Goal: Information Seeking & Learning: Learn about a topic

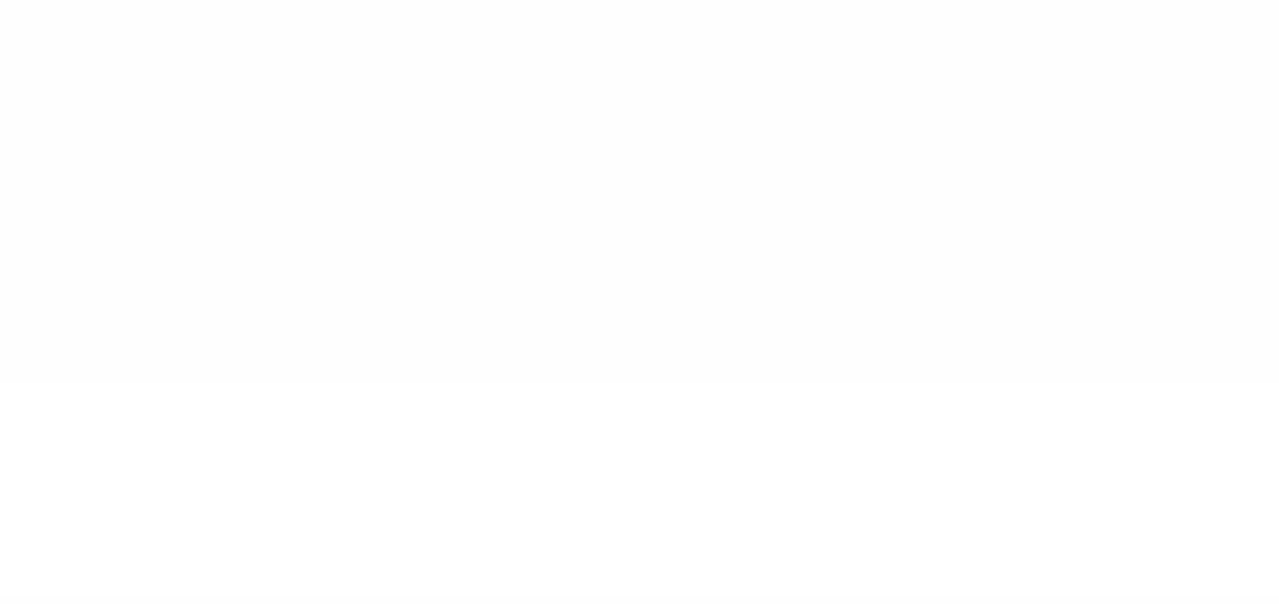
type input "******"
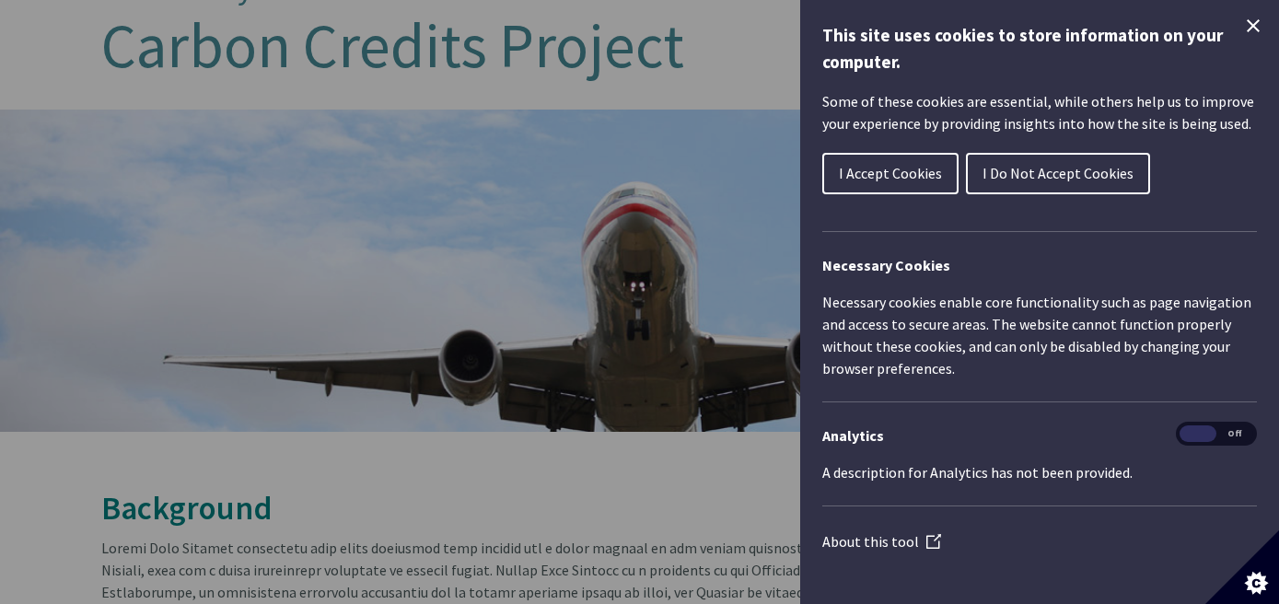
scroll to position [490, 0]
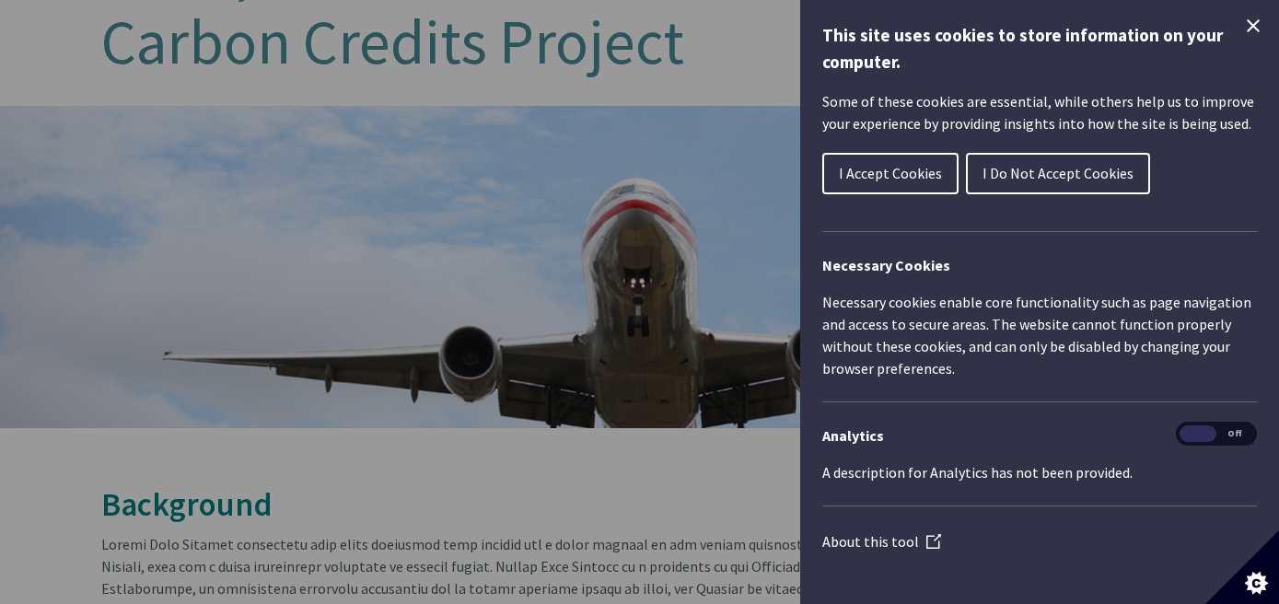
click at [919, 172] on span "I Accept Cookies" at bounding box center [890, 173] width 103 height 18
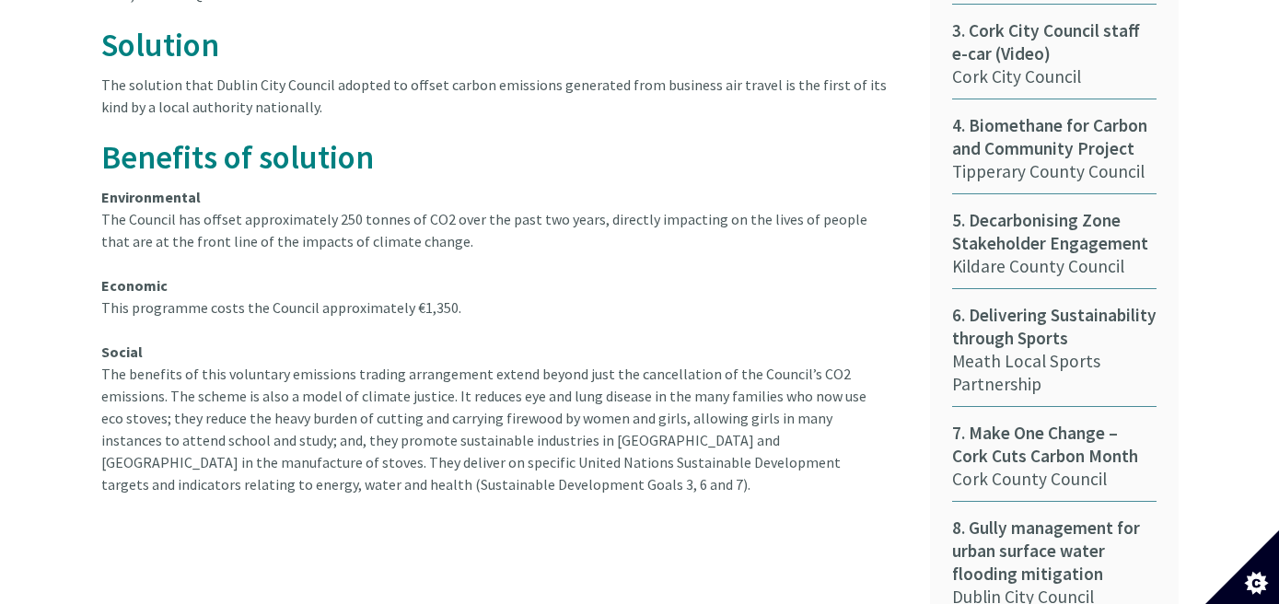
scroll to position [1219, 0]
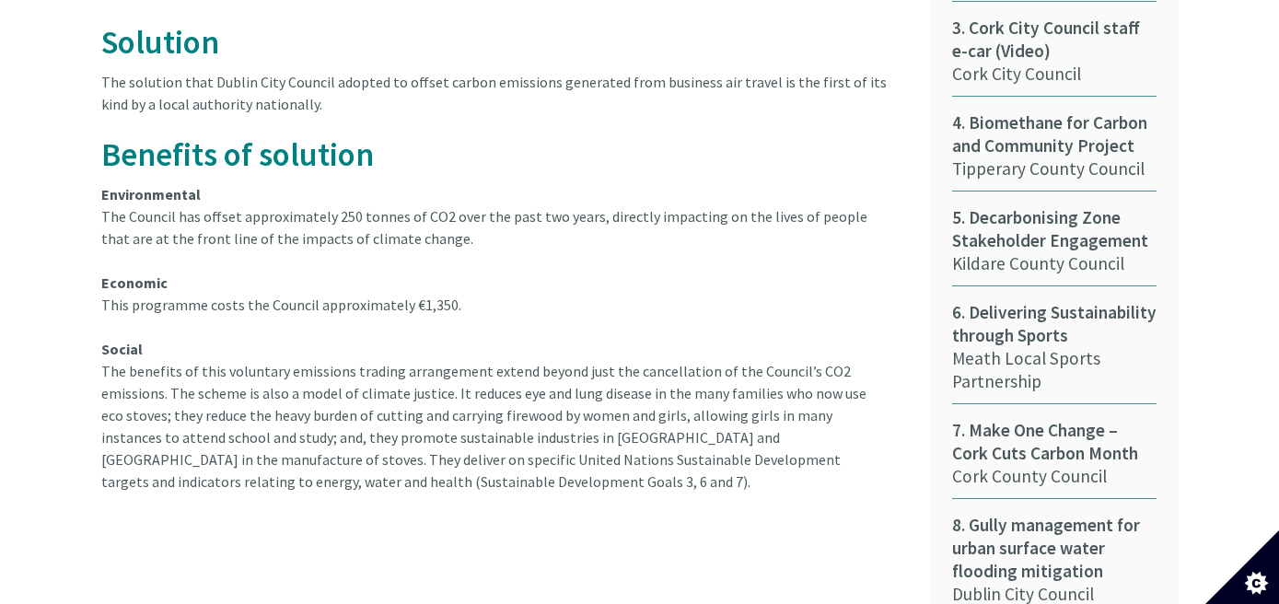
drag, startPoint x: 316, startPoint y: 185, endPoint x: 427, endPoint y: 215, distance: 115.5
click at [427, 215] on article "Background Solution The solution that Dublin City Council adopted to offset car…" at bounding box center [501, 125] width 801 height 735
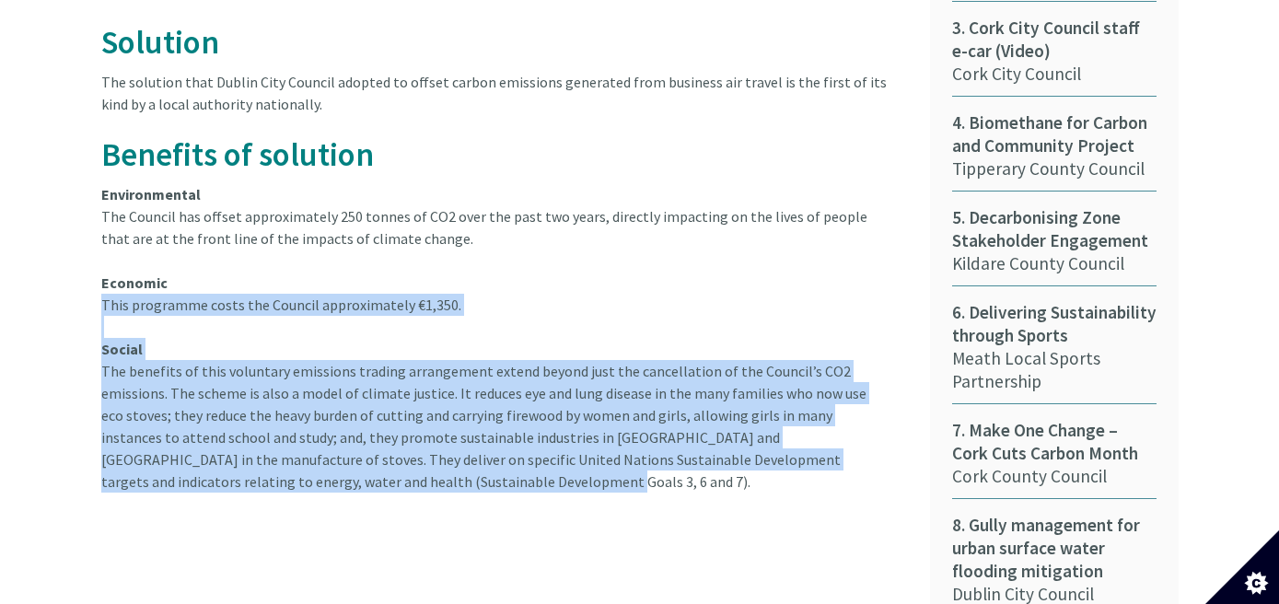
drag, startPoint x: 465, startPoint y: 295, endPoint x: 423, endPoint y: 455, distance: 165.5
click at [423, 455] on article "Background Solution The solution that Dublin City Council adopted to offset car…" at bounding box center [501, 125] width 801 height 735
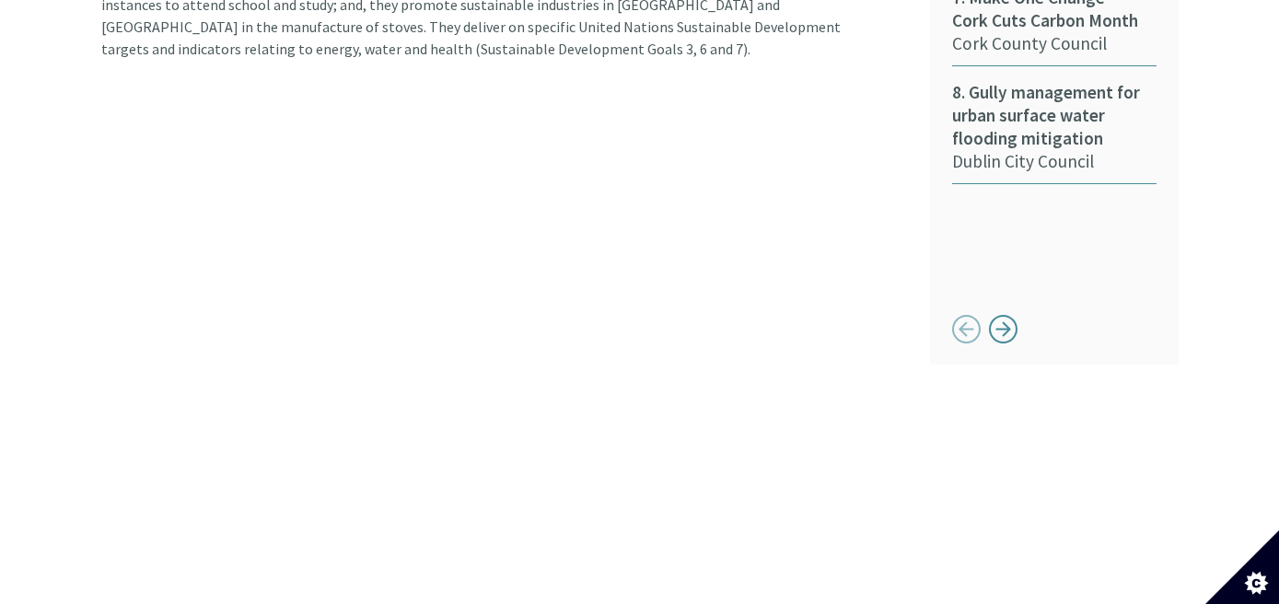
scroll to position [1661, 0]
